Goal: Information Seeking & Learning: Learn about a topic

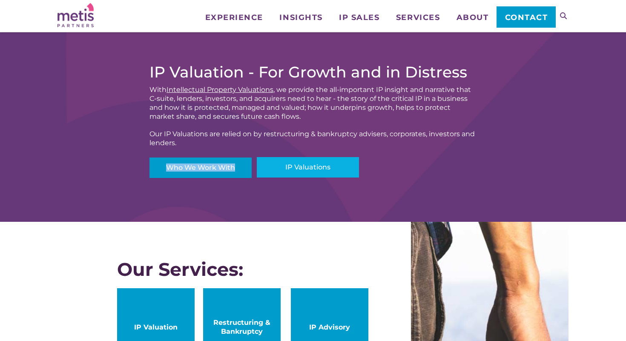
scroll to position [256, 0]
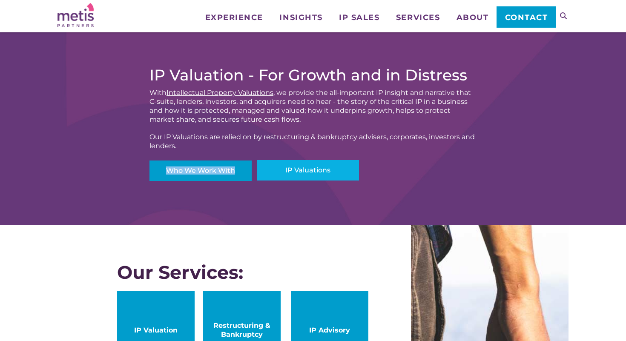
click at [295, 166] on link "IP Valuations" at bounding box center [308, 170] width 102 height 20
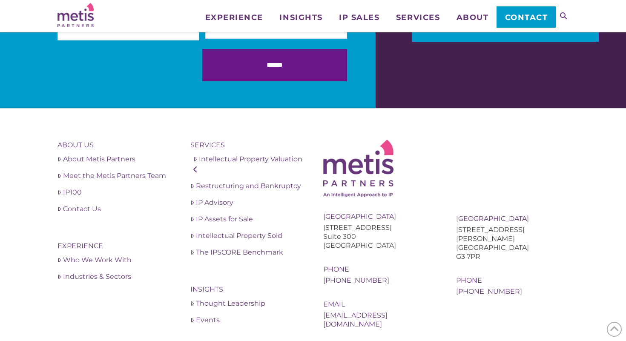
scroll to position [1240, 0]
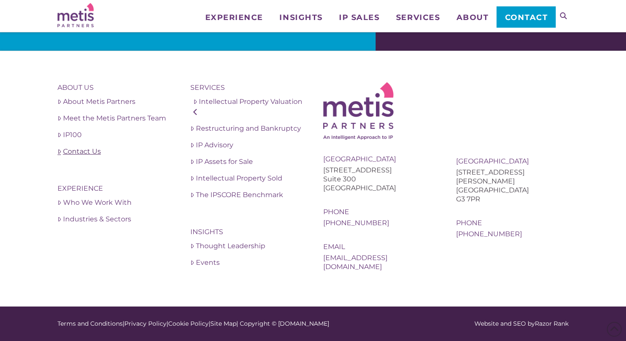
click at [84, 153] on link "Contact Us" at bounding box center [113, 151] width 112 height 10
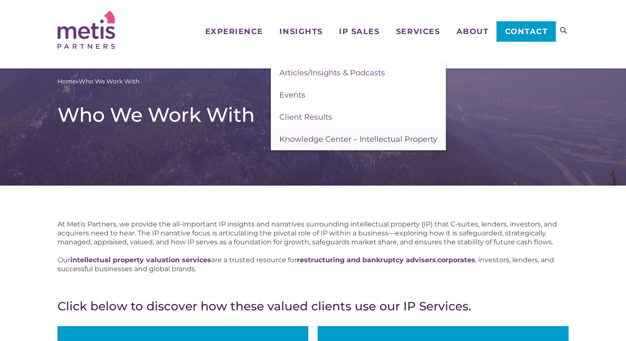
click at [400, 137] on span "Knowledge Center – Intellectual Property" at bounding box center [358, 138] width 158 height 9
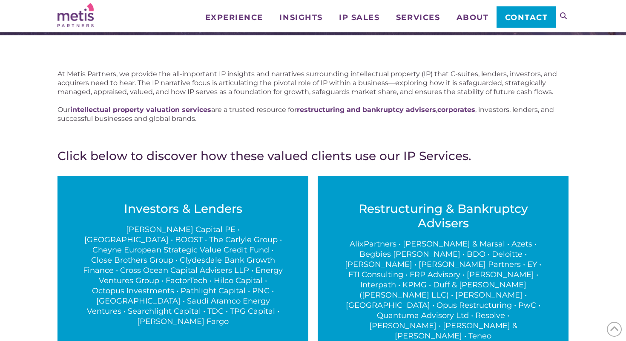
scroll to position [135, 0]
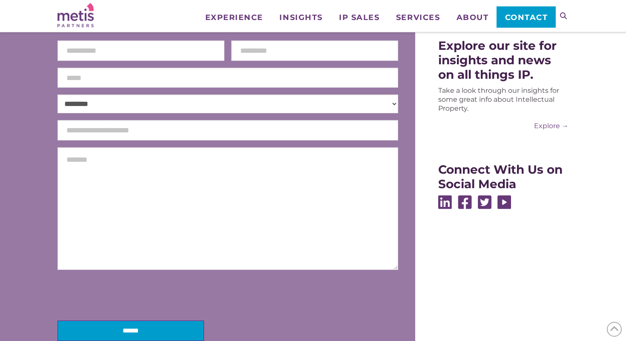
scroll to position [226, 0]
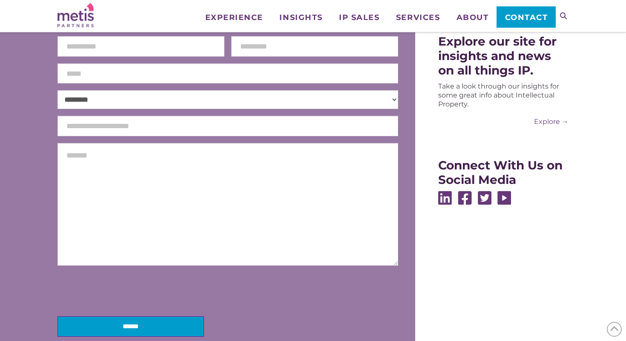
click at [444, 196] on img at bounding box center [445, 198] width 14 height 14
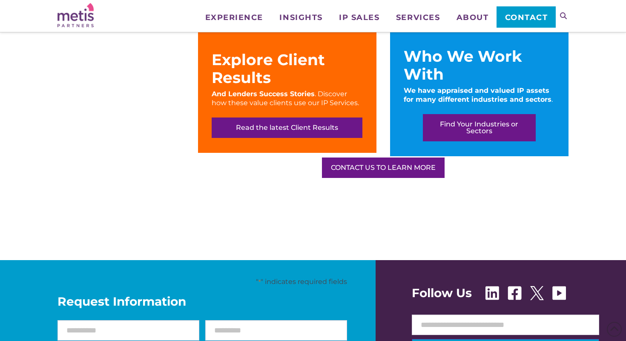
scroll to position [594, 0]
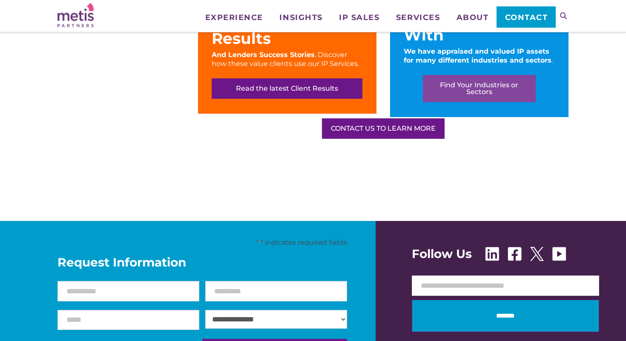
click at [475, 87] on link "Find Your Industries or Sectors" at bounding box center [479, 88] width 112 height 27
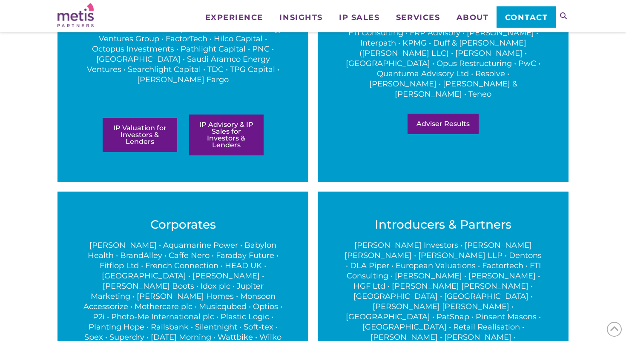
scroll to position [291, 0]
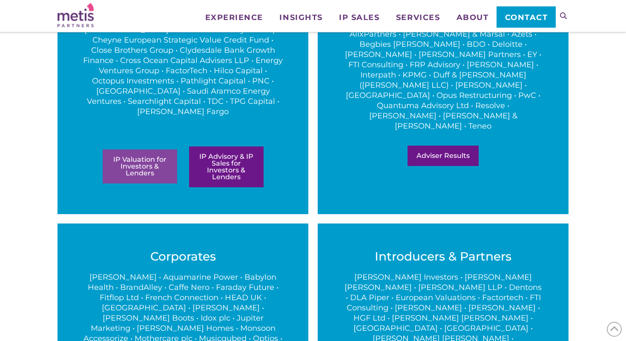
click at [156, 151] on link "IP Valuation for Investors & Lenders" at bounding box center [140, 166] width 74 height 34
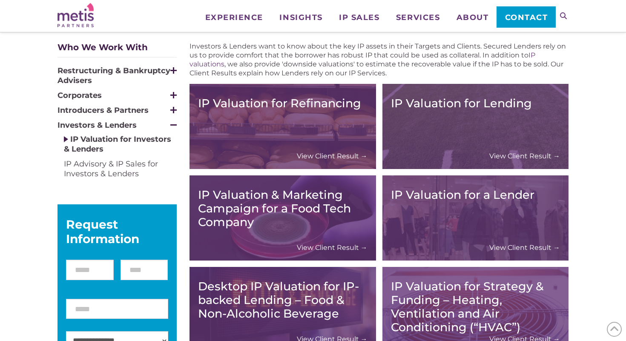
scroll to position [74, 0]
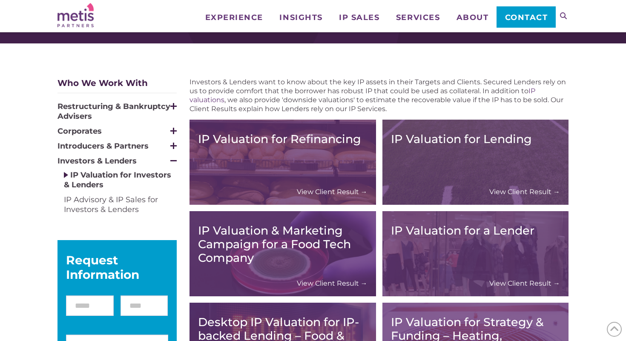
click at [345, 190] on link "View Client Result →" at bounding box center [332, 191] width 71 height 9
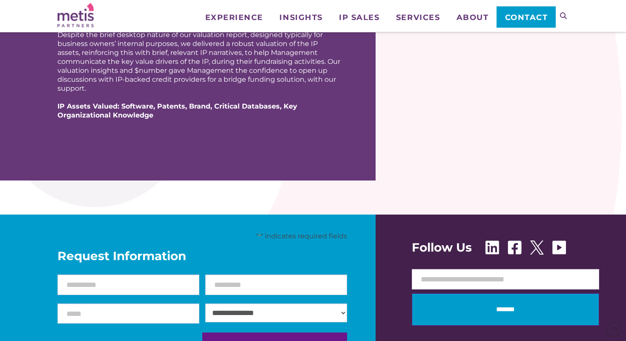
scroll to position [621, 0]
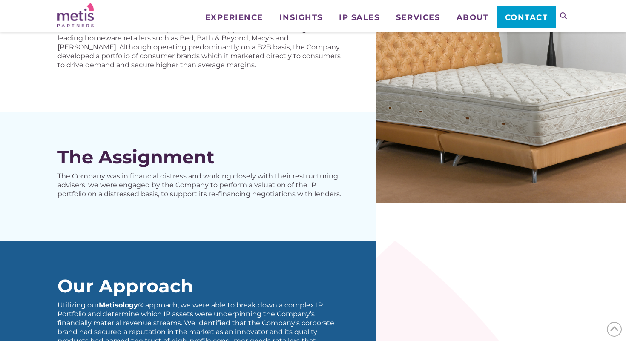
scroll to position [176, 0]
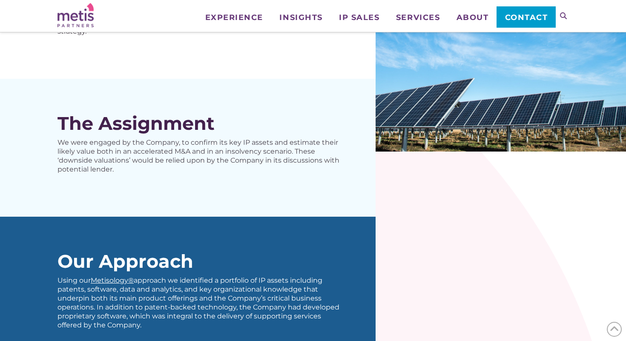
scroll to position [223, 0]
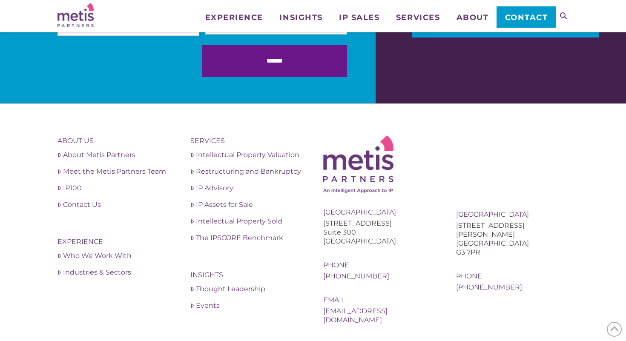
scroll to position [1042, 0]
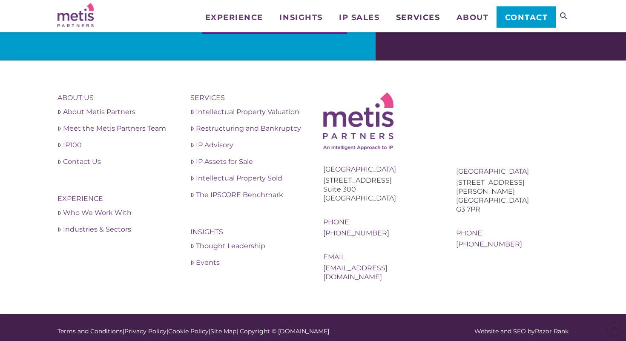
click at [421, 17] on span "Services" at bounding box center [418, 18] width 44 height 8
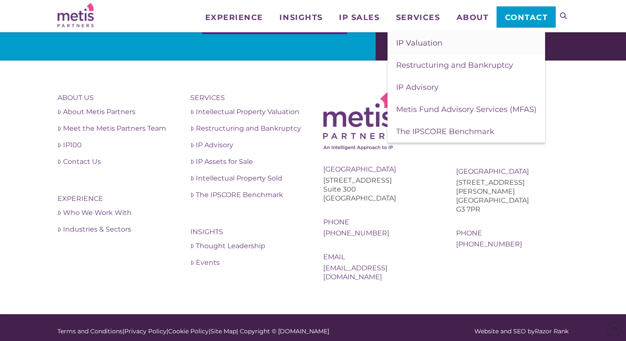
click at [423, 47] on span "IP Valuation" at bounding box center [419, 42] width 46 height 9
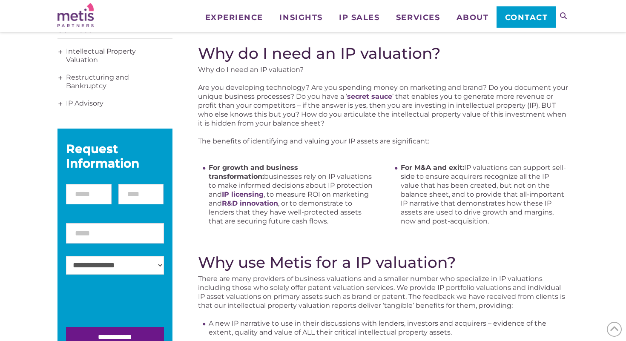
scroll to position [126, 0]
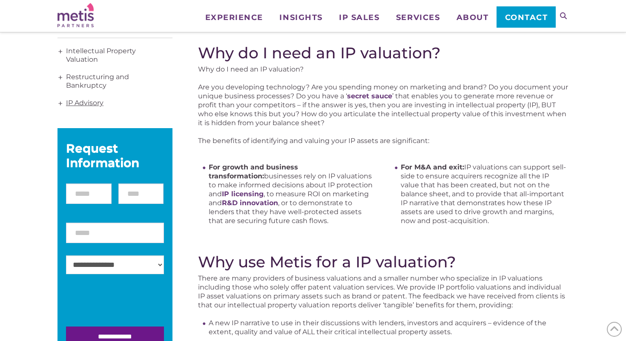
click at [92, 100] on link "IP Advisory" at bounding box center [114, 102] width 115 height 17
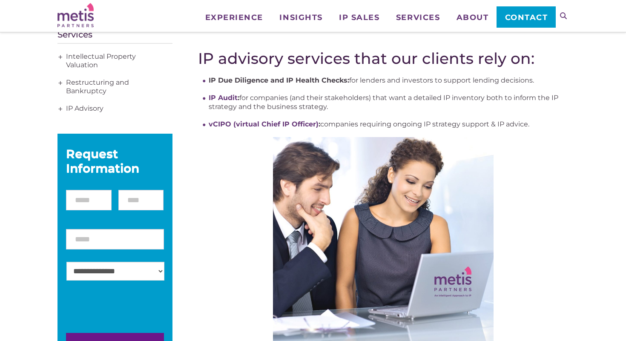
scroll to position [175, 0]
